Goal: Use online tool/utility

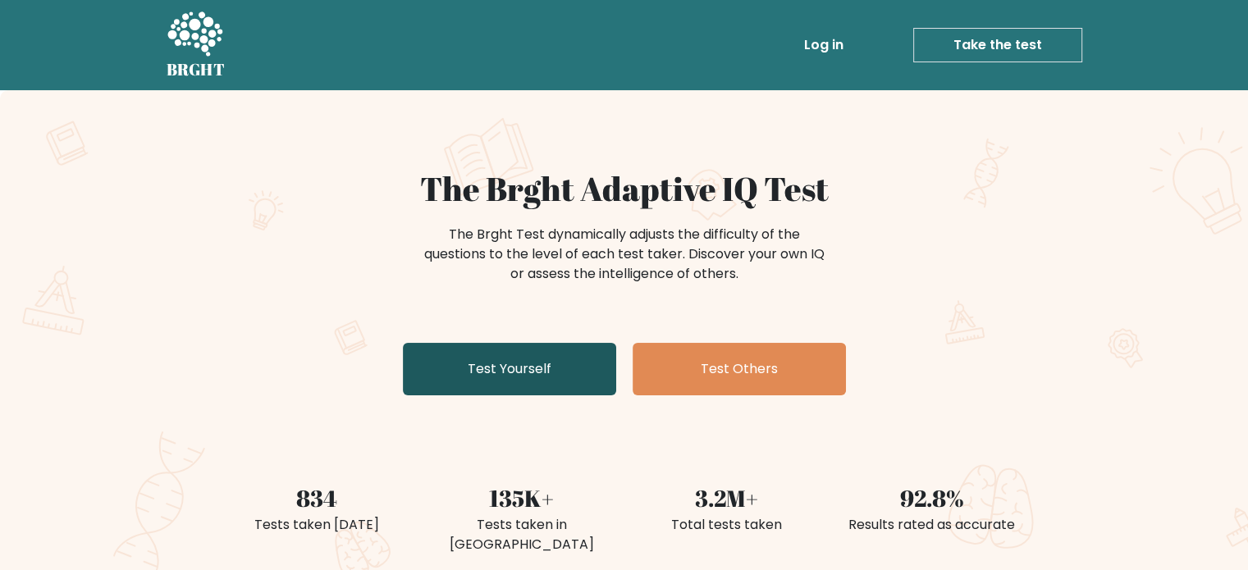
click at [486, 374] on link "Test Yourself" at bounding box center [509, 369] width 213 height 53
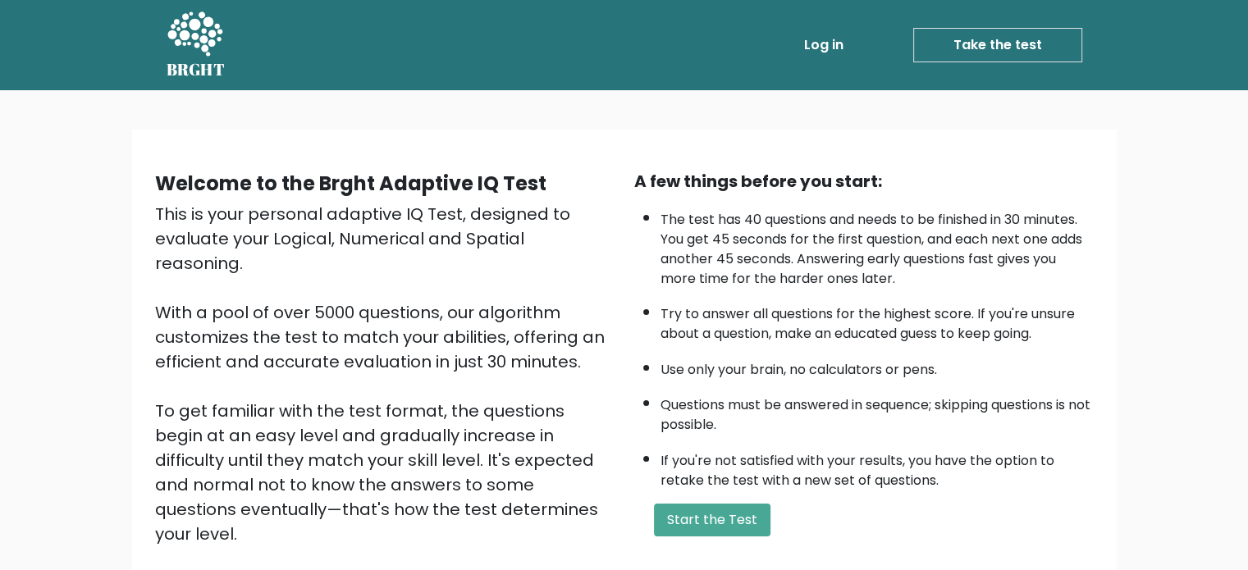
scroll to position [82, 0]
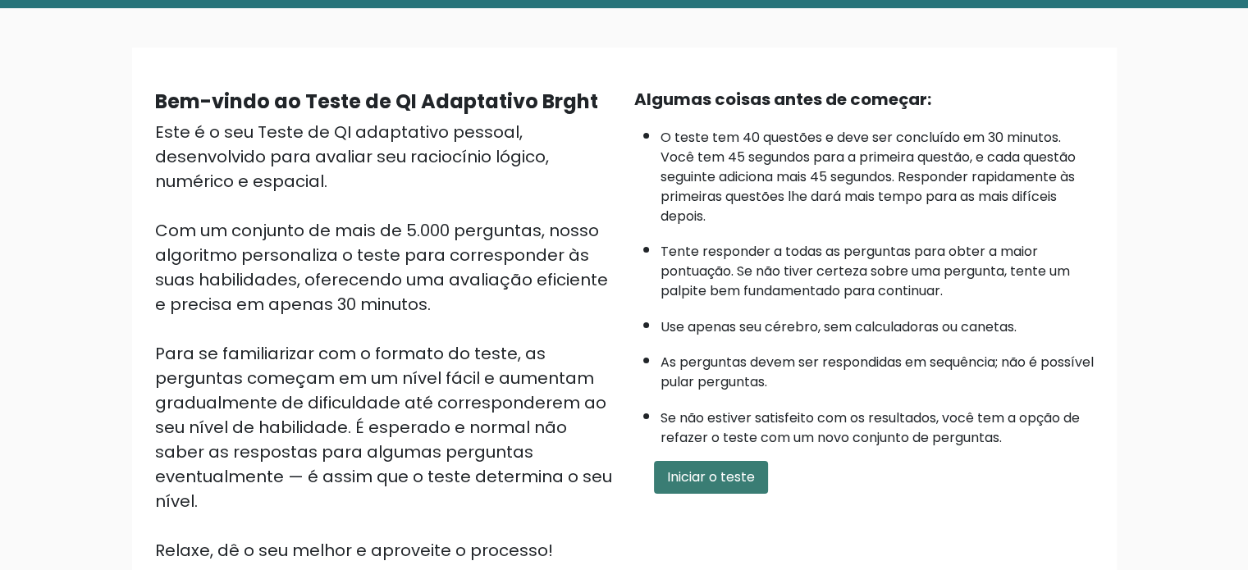
click at [706, 469] on font "Iniciar o teste" at bounding box center [711, 477] width 88 height 19
